Goal: Task Accomplishment & Management: Manage account settings

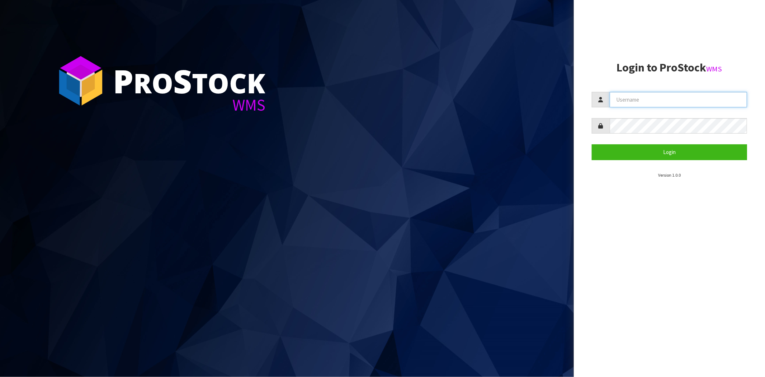
click at [646, 99] on input "text" at bounding box center [678, 99] width 137 height 15
type input "[PERSON_NAME][EMAIL_ADDRESS][DOMAIN_NAME]"
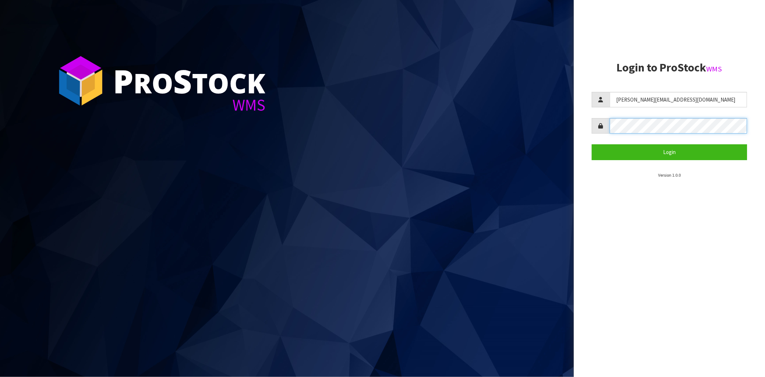
click at [592, 144] on button "Login" at bounding box center [669, 151] width 155 height 15
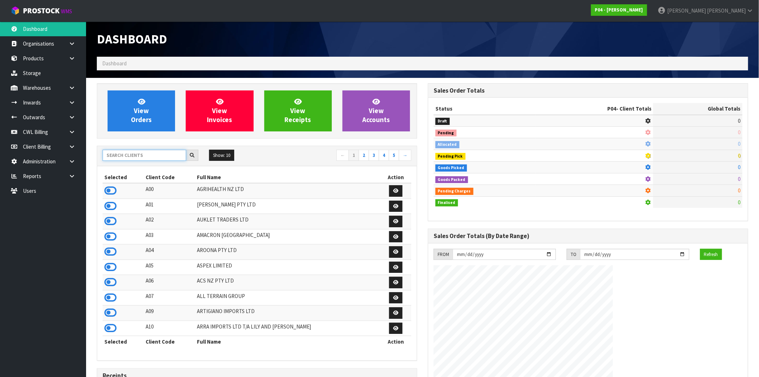
click at [135, 156] on input "text" at bounding box center [145, 155] width 84 height 11
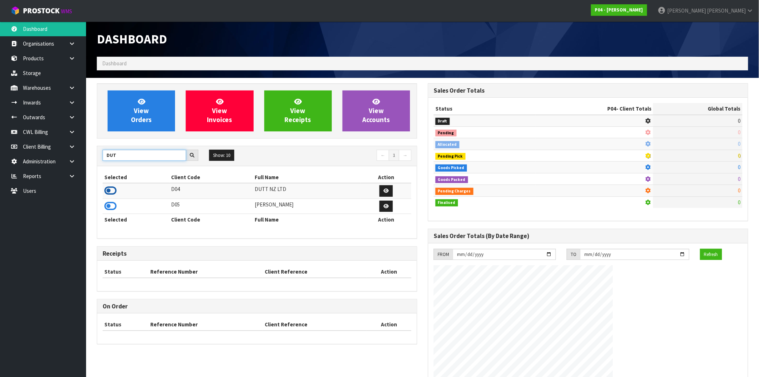
type input "DUT"
click at [112, 190] on icon at bounding box center [110, 190] width 12 height 11
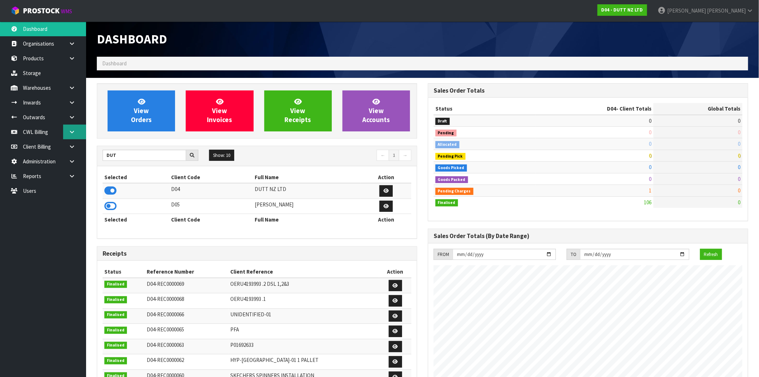
scroll to position [543, 331]
click at [72, 117] on icon at bounding box center [72, 116] width 7 height 5
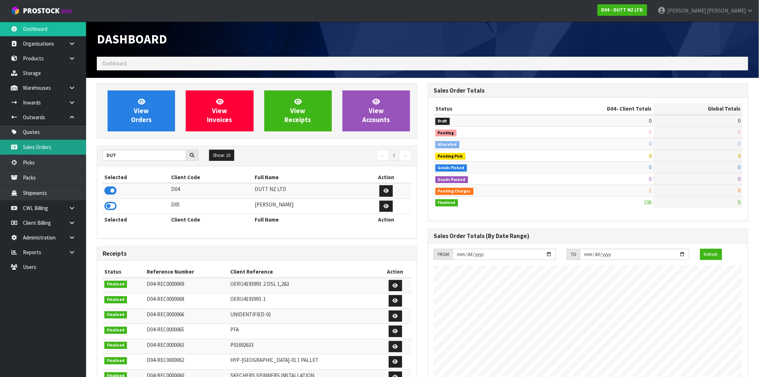
click at [58, 148] on link "Sales Orders" at bounding box center [43, 147] width 86 height 15
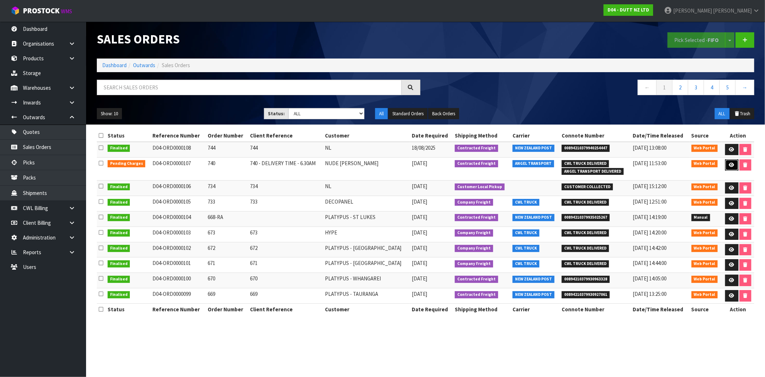
click at [731, 164] on icon at bounding box center [731, 164] width 5 height 5
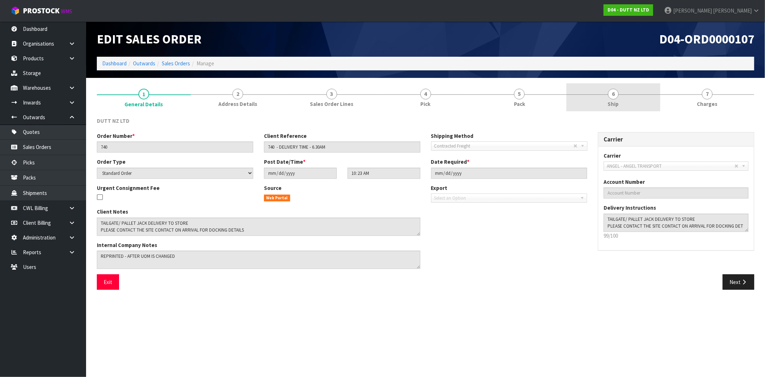
click at [619, 99] on link "6 Ship" at bounding box center [613, 97] width 94 height 28
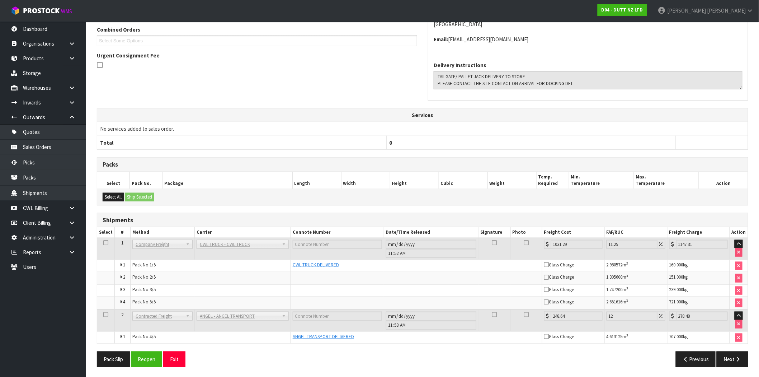
scroll to position [164, 0]
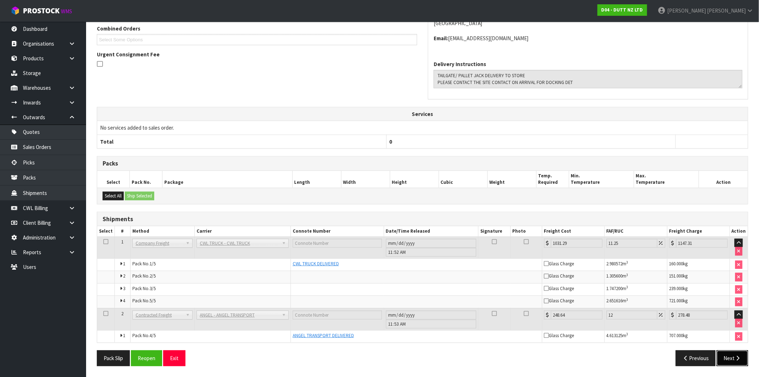
click at [735, 361] on button "Next" at bounding box center [733, 357] width 32 height 15
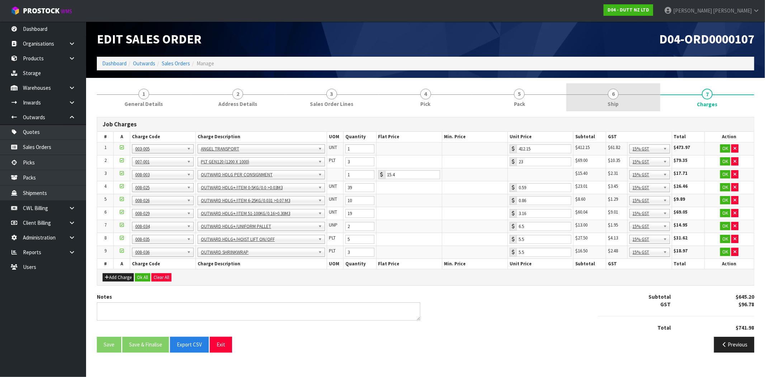
click at [610, 97] on span "6" at bounding box center [613, 94] width 11 height 11
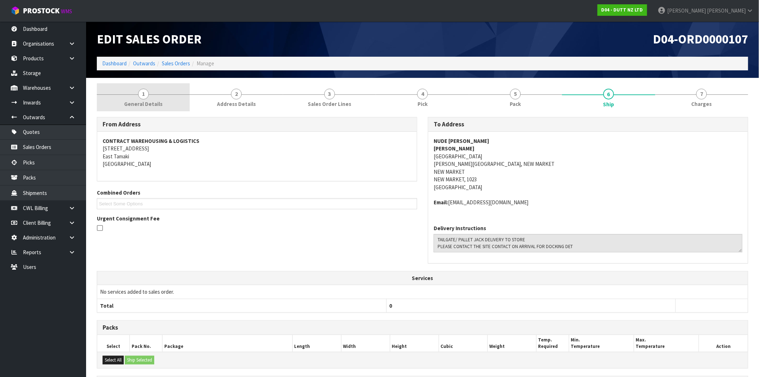
click at [155, 98] on link "1 General Details" at bounding box center [143, 97] width 93 height 28
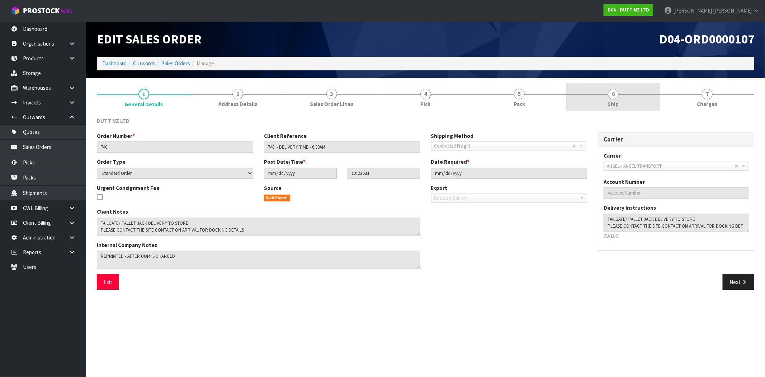
click at [611, 100] on span "Ship" at bounding box center [613, 104] width 11 height 8
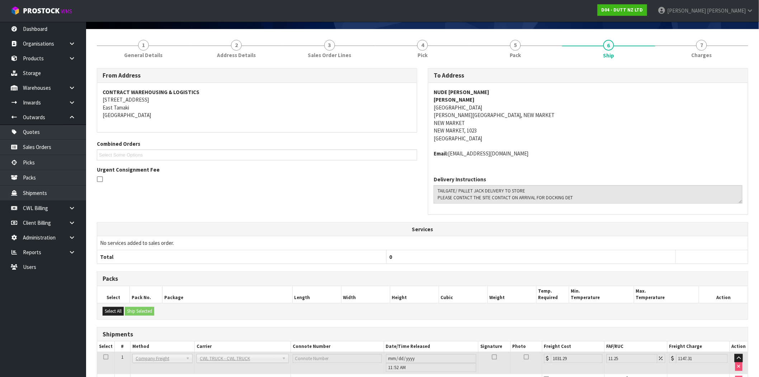
scroll to position [44, 0]
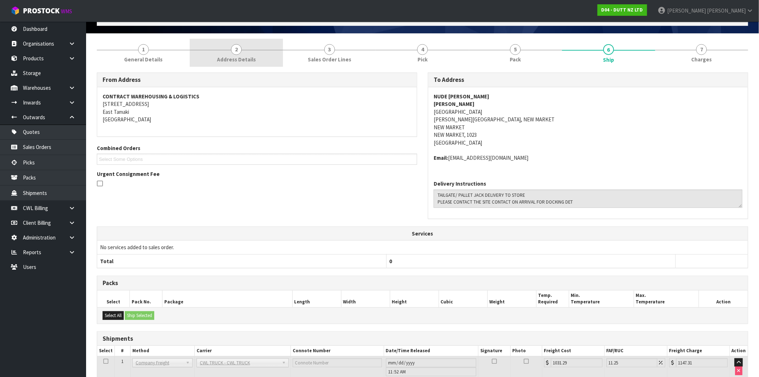
click at [237, 55] on link "2 Address Details" at bounding box center [236, 53] width 93 height 28
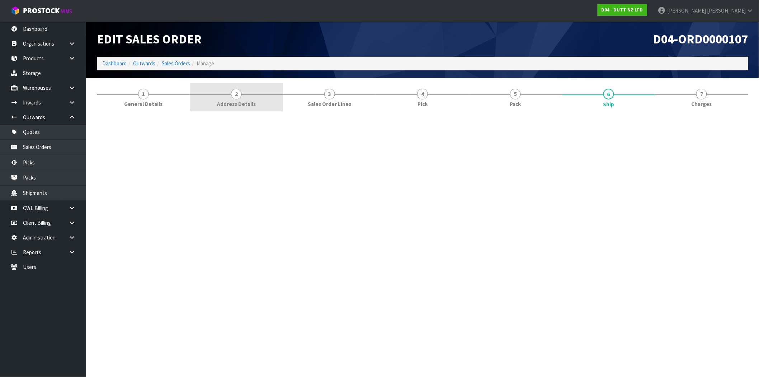
scroll to position [0, 0]
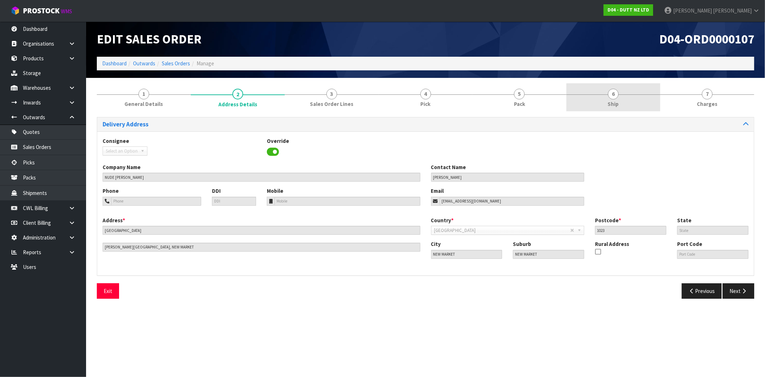
click at [608, 101] on link "6 Ship" at bounding box center [613, 97] width 94 height 28
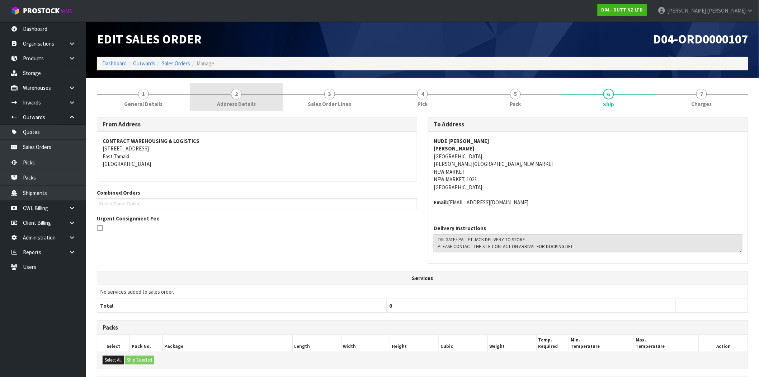
click at [240, 98] on link "2 Address Details" at bounding box center [236, 97] width 93 height 28
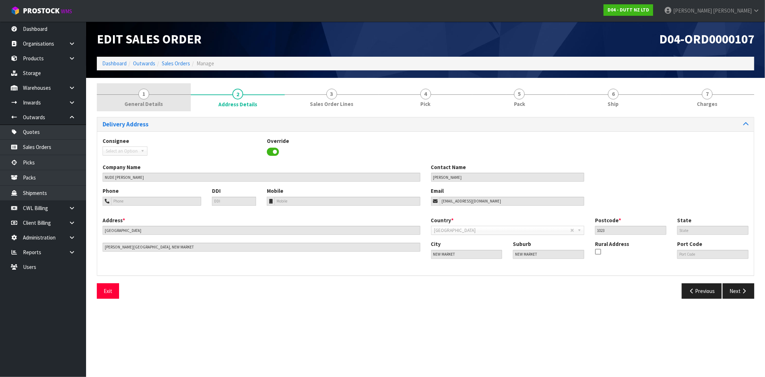
click at [160, 99] on link "1 General Details" at bounding box center [144, 97] width 94 height 28
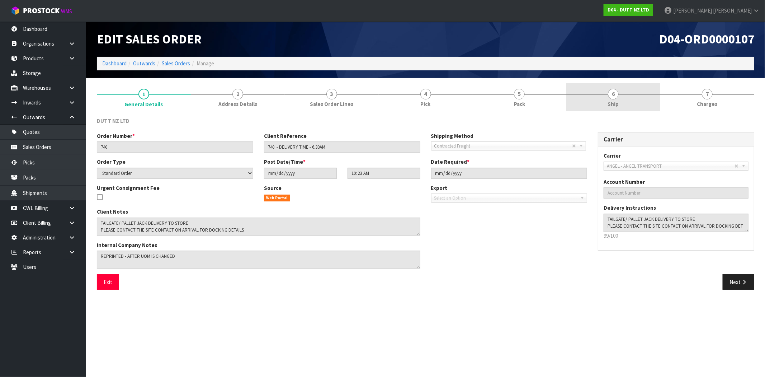
click at [619, 101] on link "6 Ship" at bounding box center [613, 97] width 94 height 28
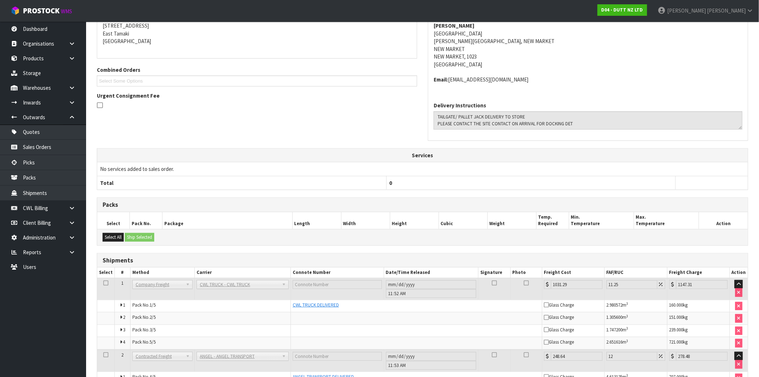
scroll to position [44, 0]
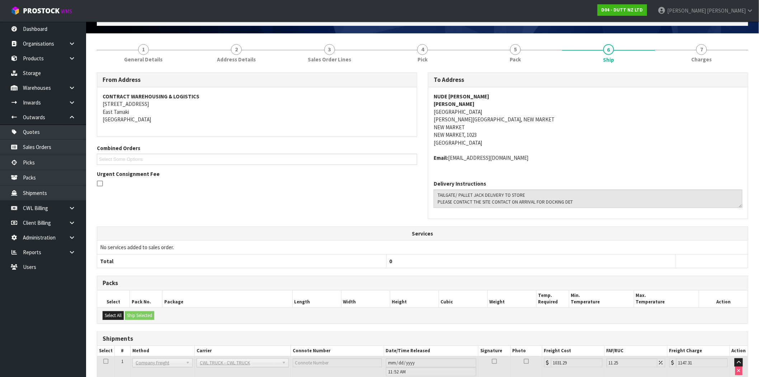
click at [707, 55] on link "7 Charges" at bounding box center [701, 53] width 93 height 28
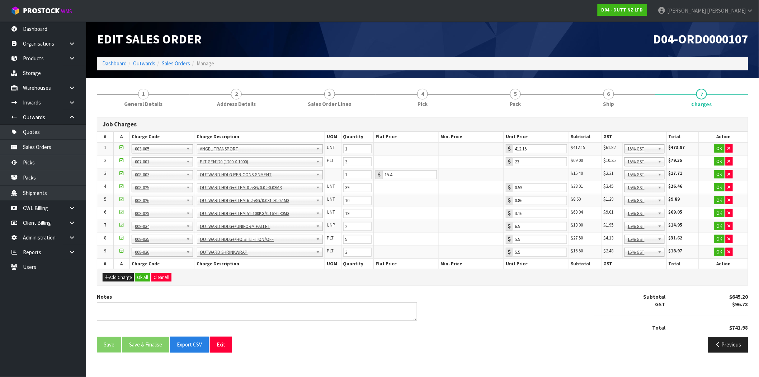
scroll to position [0, 0]
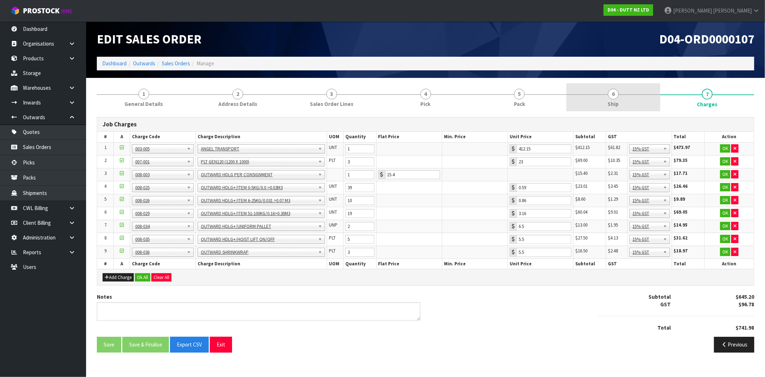
click at [611, 103] on span "Ship" at bounding box center [613, 104] width 11 height 8
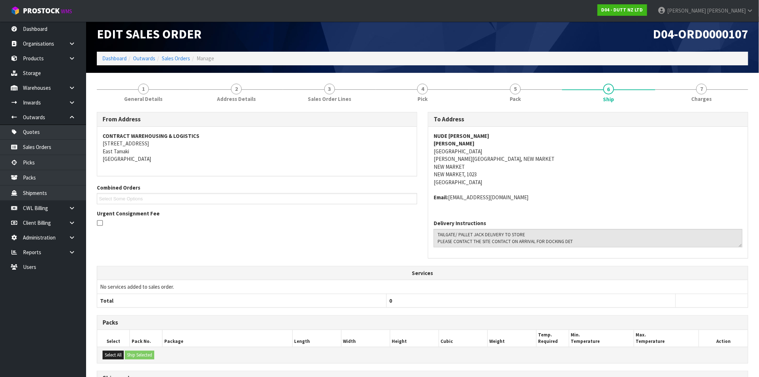
scroll to position [5, 0]
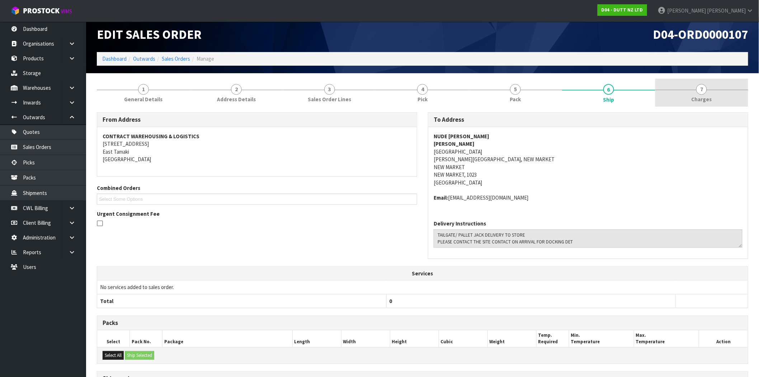
click at [704, 88] on span "7" at bounding box center [701, 89] width 11 height 11
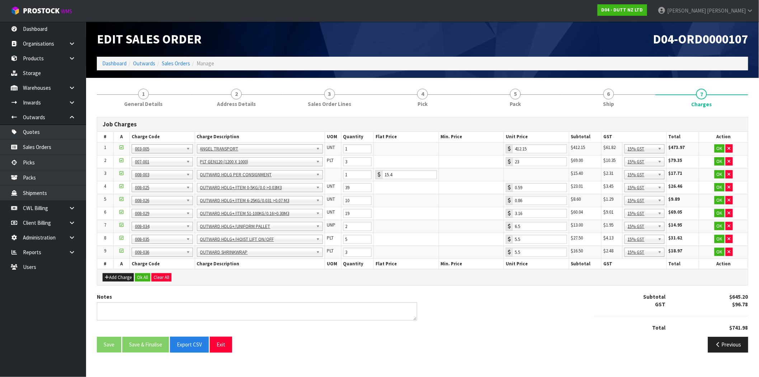
scroll to position [0, 0]
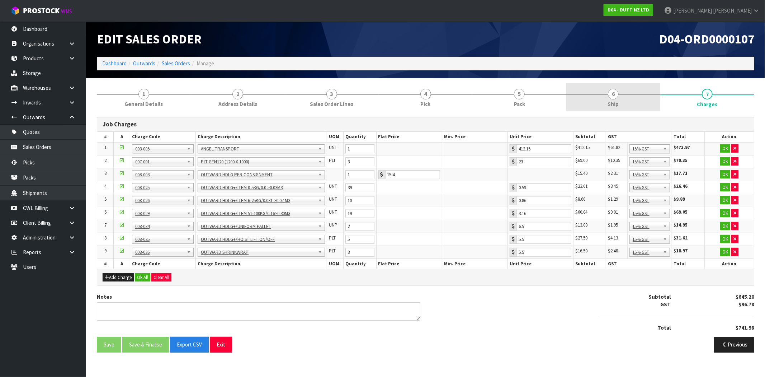
click at [612, 103] on span "Ship" at bounding box center [613, 104] width 11 height 8
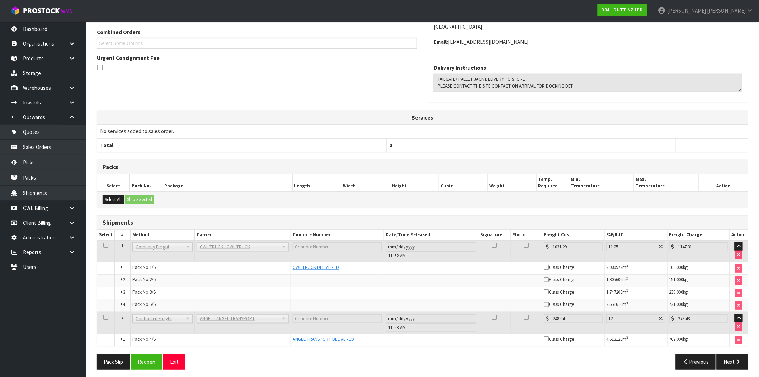
scroll to position [164, 0]
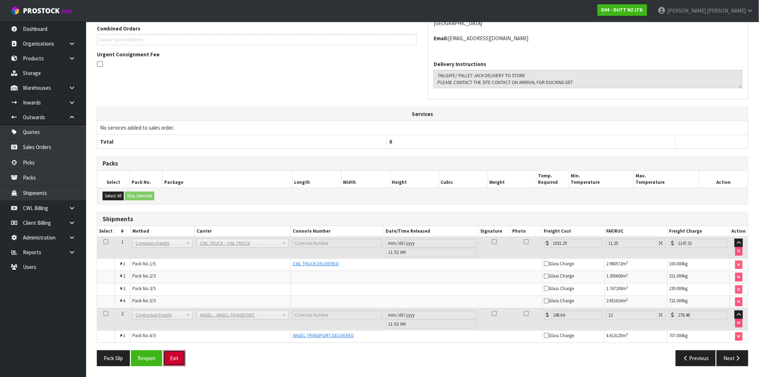
click at [180, 361] on button "Exit" at bounding box center [174, 357] width 22 height 15
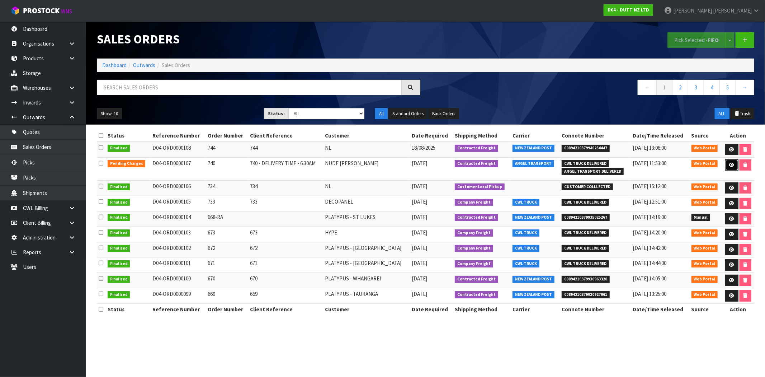
click at [732, 166] on icon at bounding box center [731, 164] width 5 height 5
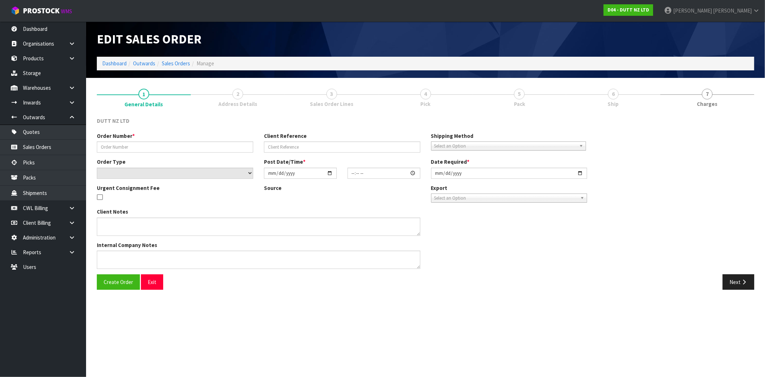
type input "740"
type input "740 - DELIVERY TIME - 6.30AM"
select select "number:0"
type input "2025-08-15"
type input "10:23:00.000"
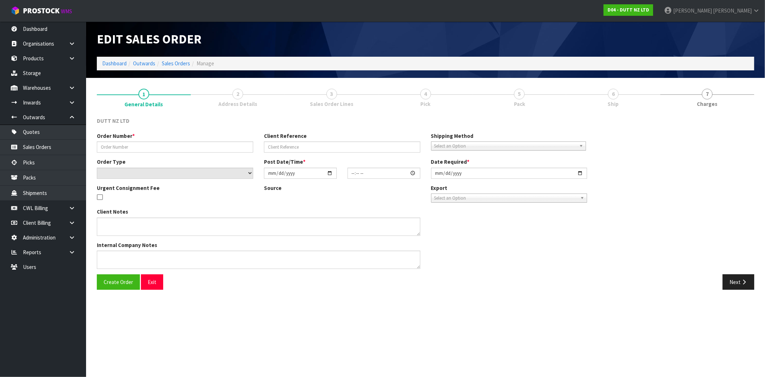
type input "2025-08-20"
type textarea "TAILGATE/ PALLET JACK DELIVERY TO STORE PLEASE CONTACT THE SITE CONTACT ON ARRI…"
type textarea "REPRINTED - AFTER UOM IS CHANGED"
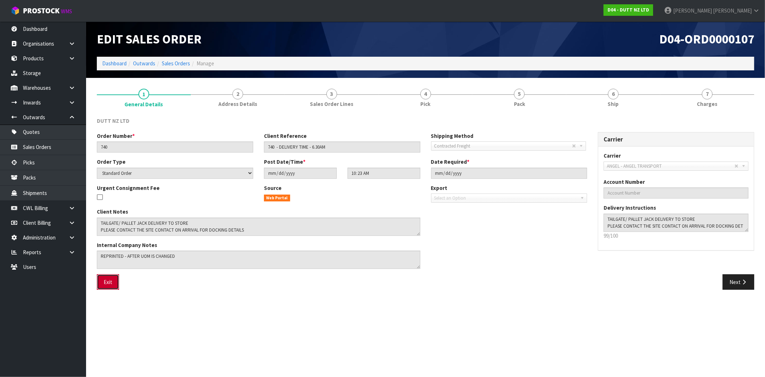
click at [114, 282] on button "Exit" at bounding box center [108, 281] width 22 height 15
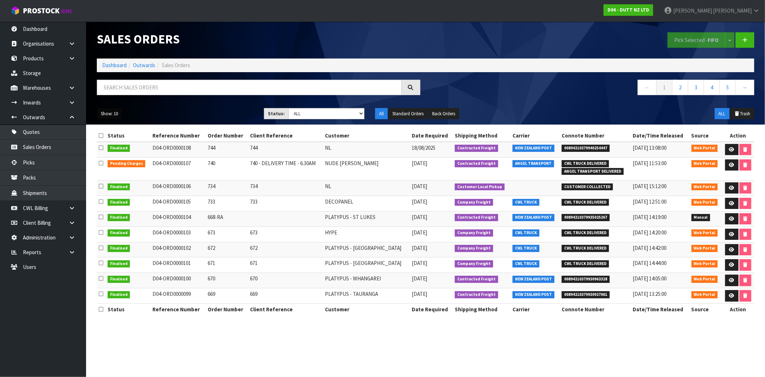
click at [110, 114] on button "Show: 10" at bounding box center [109, 113] width 25 height 11
click at [123, 156] on link "50" at bounding box center [125, 156] width 57 height 10
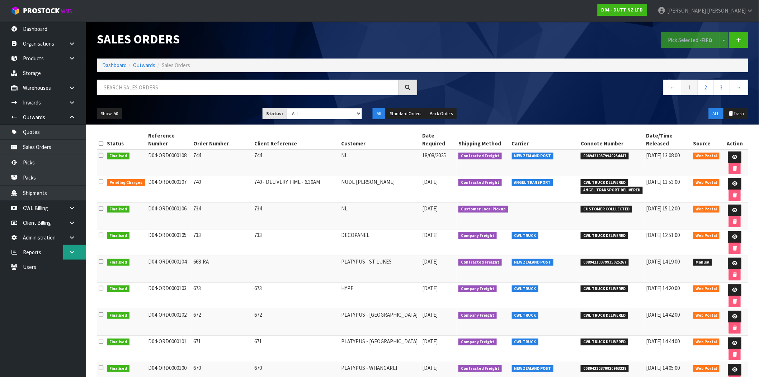
click at [72, 252] on icon at bounding box center [72, 251] width 7 height 5
click at [40, 282] on link "CWL" at bounding box center [43, 282] width 86 height 15
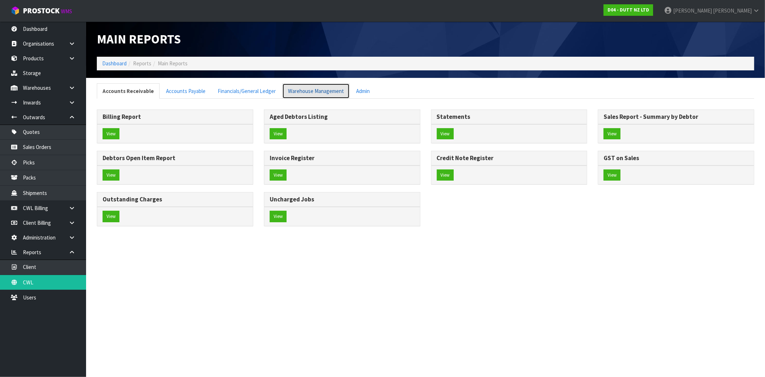
click at [325, 93] on link "Warehouse Management" at bounding box center [315, 90] width 67 height 15
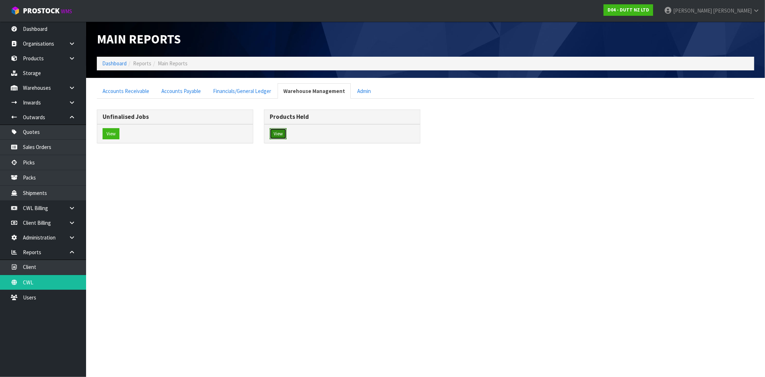
click at [278, 132] on button "View" at bounding box center [278, 133] width 17 height 11
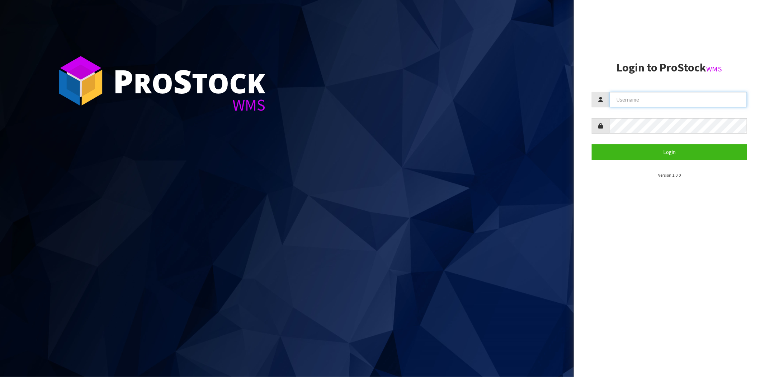
click at [634, 101] on input "text" at bounding box center [678, 99] width 137 height 15
type input "[PERSON_NAME][EMAIL_ADDRESS][DOMAIN_NAME]"
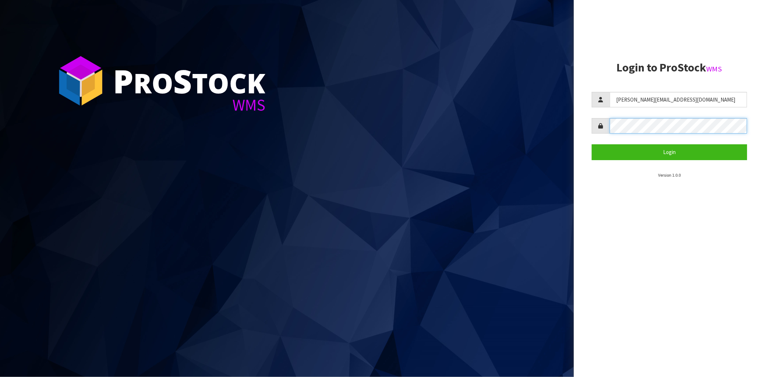
click at [592, 144] on button "Login" at bounding box center [669, 151] width 155 height 15
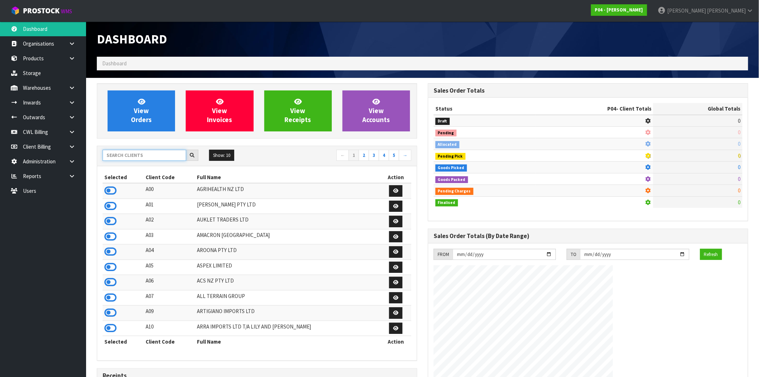
click at [131, 153] on input "text" at bounding box center [145, 155] width 84 height 11
type input "D"
click at [74, 162] on icon at bounding box center [72, 161] width 7 height 5
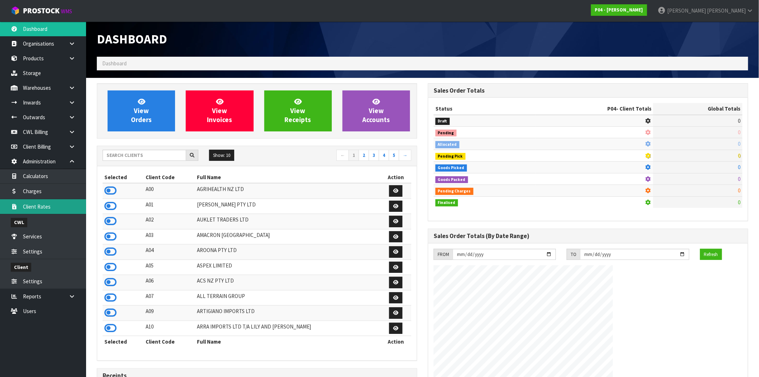
click at [49, 208] on link "Client Rates" at bounding box center [43, 206] width 86 height 15
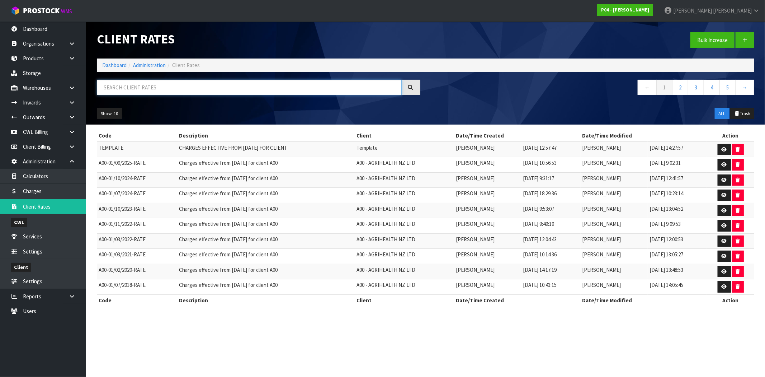
click at [166, 89] on input "text" at bounding box center [249, 87] width 305 height 15
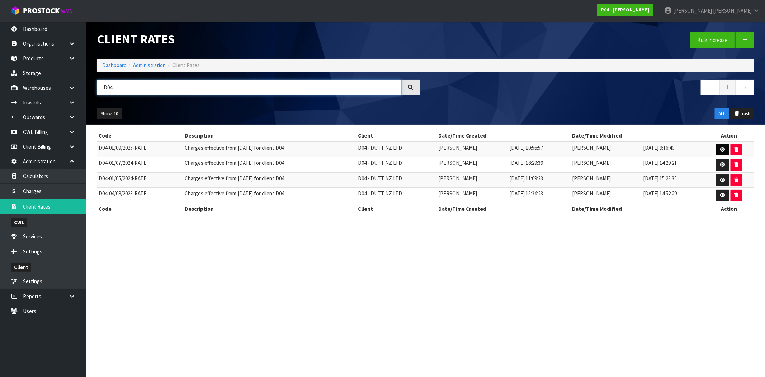
type input "D04"
click at [724, 150] on icon at bounding box center [722, 149] width 5 height 5
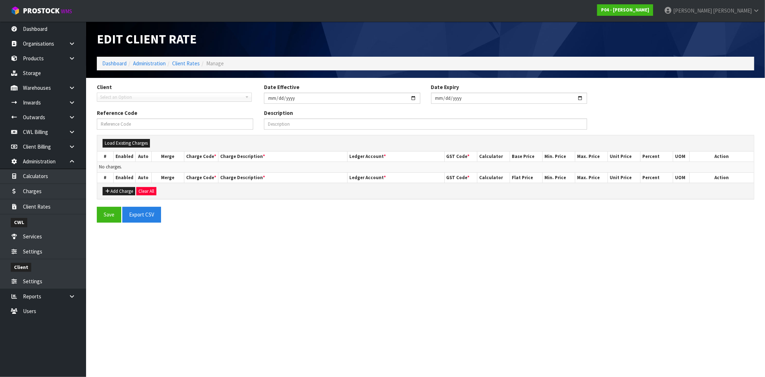
type input "[DATE]"
type input "D04-01/09/2025-RATE"
type input "Charges effective from [DATE] for client D04"
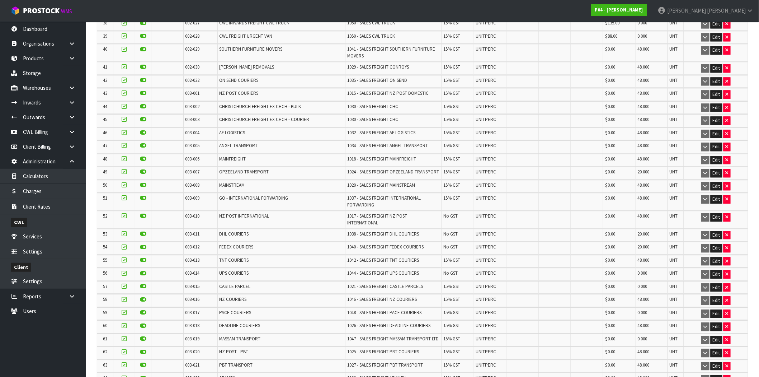
scroll to position [637, 0]
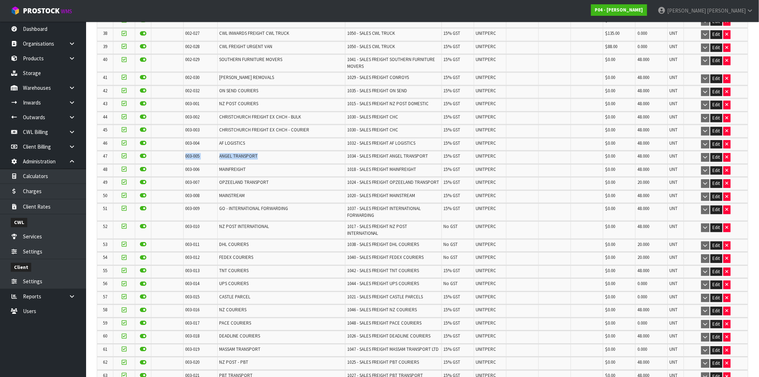
drag, startPoint x: 262, startPoint y: 135, endPoint x: 171, endPoint y: 135, distance: 91.1
click at [171, 151] on tr "47 003-005 ANGEL TRANSPORT 1034 - SALES FREIGHT ANGEL TRANSPORT 15% GST UNITPER…" at bounding box center [422, 157] width 651 height 13
drag, startPoint x: 678, startPoint y: 137, endPoint x: 182, endPoint y: 138, distance: 496.0
click at [182, 151] on tr "47 003-005 ANGEL TRANSPORT 1034 - SALES FREIGHT ANGEL TRANSPORT 15% GST UNITPER…" at bounding box center [422, 157] width 651 height 13
click at [620, 151] on td "$0.00" at bounding box center [619, 157] width 32 height 13
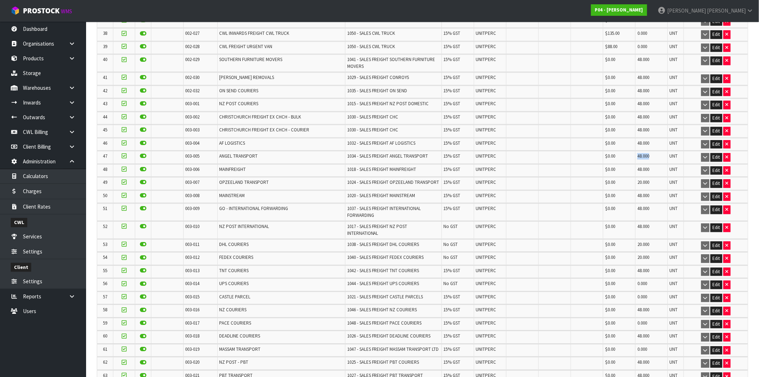
drag, startPoint x: 651, startPoint y: 137, endPoint x: 632, endPoint y: 138, distance: 19.0
click at [632, 151] on tr "47 003-005 ANGEL TRANSPORT 1034 - SALES FREIGHT ANGEL TRANSPORT 15% GST UNITPER…" at bounding box center [422, 157] width 651 height 13
drag, startPoint x: 268, startPoint y: 137, endPoint x: 169, endPoint y: 136, distance: 99.7
click at [169, 151] on tr "47 003-005 ANGEL TRANSPORT 1034 - SALES FREIGHT ANGEL TRANSPORT 15% GST UNITPER…" at bounding box center [422, 157] width 651 height 13
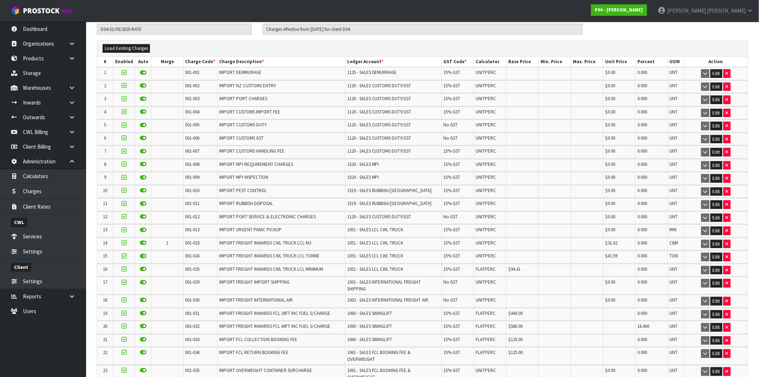
scroll to position [0, 0]
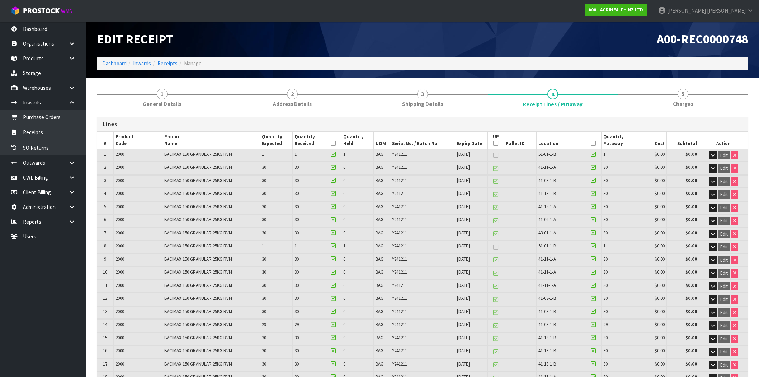
scroll to position [403, 0]
